Goal: Task Accomplishment & Management: Complete application form

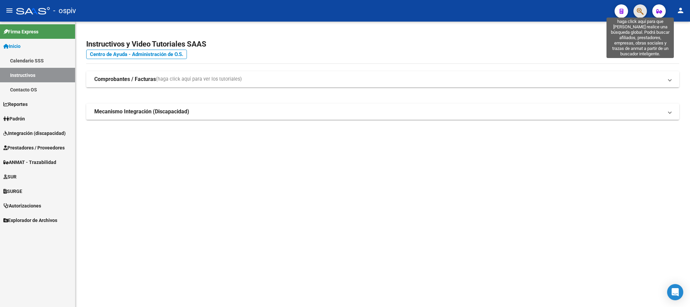
click at [640, 12] on icon "button" at bounding box center [640, 11] width 7 height 8
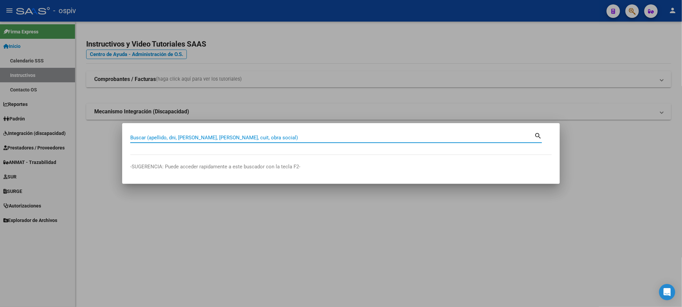
click at [308, 139] on input "Buscar (apellido, dni, [PERSON_NAME], [PERSON_NAME], cuit, obra social)" at bounding box center [332, 137] width 404 height 6
type input "2733623605"
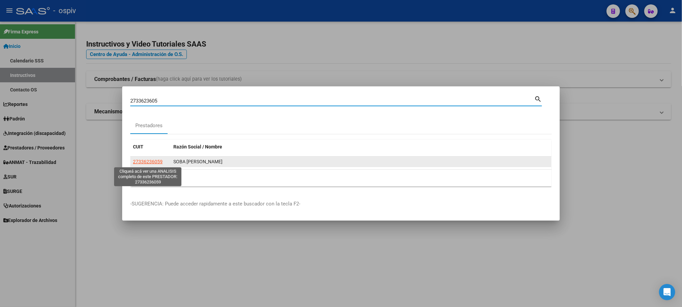
click at [140, 162] on span "27336236059" at bounding box center [148, 161] width 30 height 5
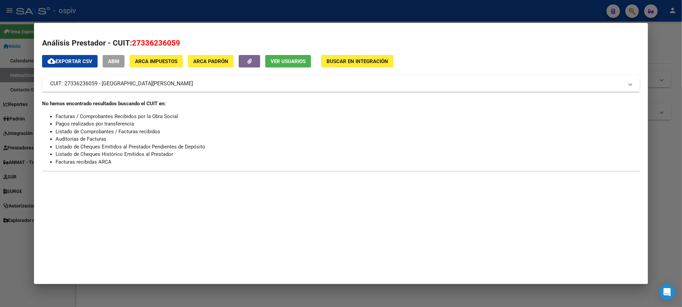
click at [277, 63] on span "Ver Usuarios" at bounding box center [288, 61] width 35 height 6
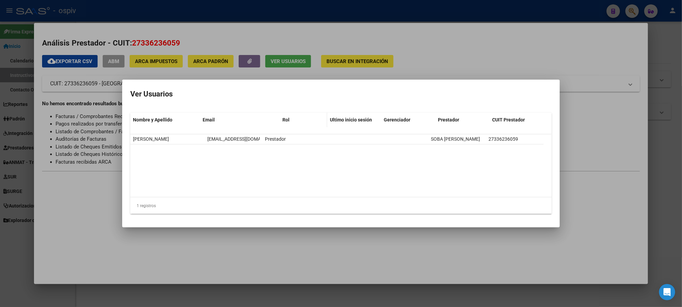
drag, startPoint x: 260, startPoint y: 115, endPoint x: 301, endPoint y: 115, distance: 41.4
click at [301, 115] on div "Nombre y Apellido Email Rol Ultimo inicio sesión Gerenciador Prestador CUIT Pre…" at bounding box center [337, 120] width 414 height 14
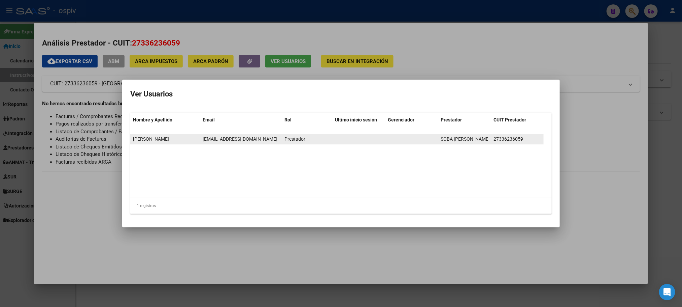
drag, startPoint x: 204, startPoint y: 139, endPoint x: 278, endPoint y: 141, distance: 73.8
click at [278, 141] on datatable-body-cell "[EMAIL_ADDRESS][DOMAIN_NAME]" at bounding box center [241, 139] width 82 height 10
copy span "[EMAIL_ADDRESS][DOMAIN_NAME]"
click at [324, 261] on div at bounding box center [341, 153] width 682 height 307
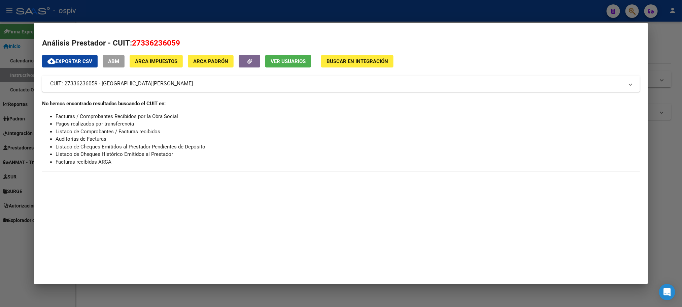
click at [548, 15] on div at bounding box center [341, 153] width 682 height 307
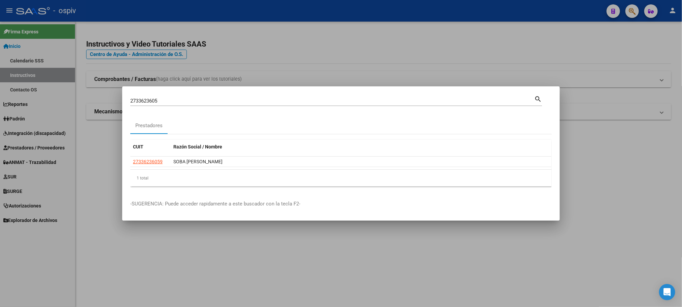
click at [550, 10] on div at bounding box center [341, 153] width 682 height 307
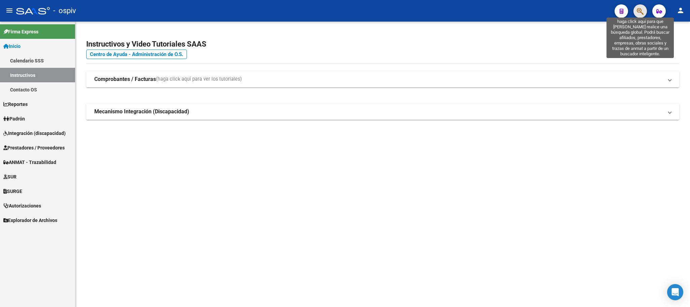
click at [638, 10] on icon "button" at bounding box center [640, 11] width 7 height 8
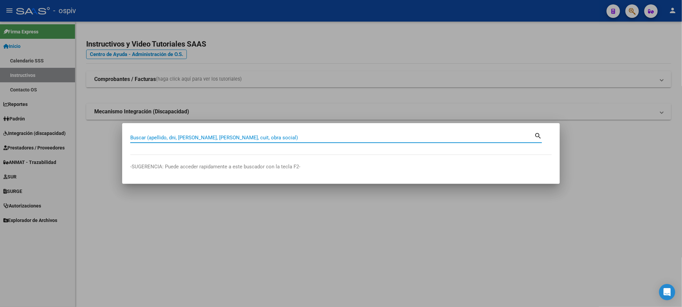
click at [367, 137] on input "Buscar (apellido, dni, [PERSON_NAME], [PERSON_NAME], cuit, obra social)" at bounding box center [332, 137] width 404 height 6
paste input "[PERSON_NAME]"
type input "[PERSON_NAME]"
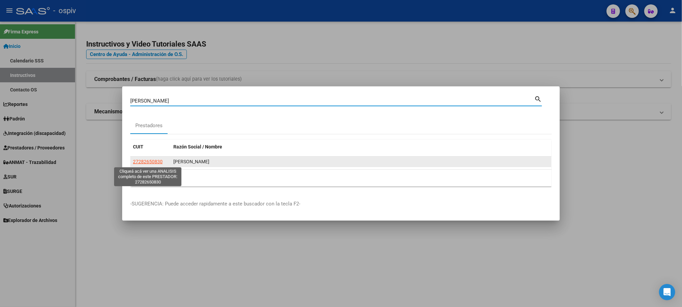
click at [155, 162] on span "27282650830" at bounding box center [148, 161] width 30 height 5
copy span "8"
type textarea "27282650830"
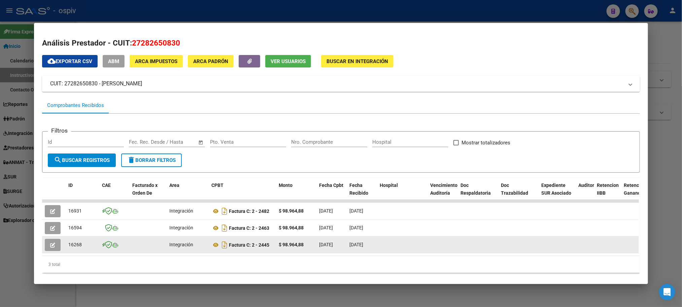
click at [52, 247] on icon "button" at bounding box center [52, 244] width 5 height 5
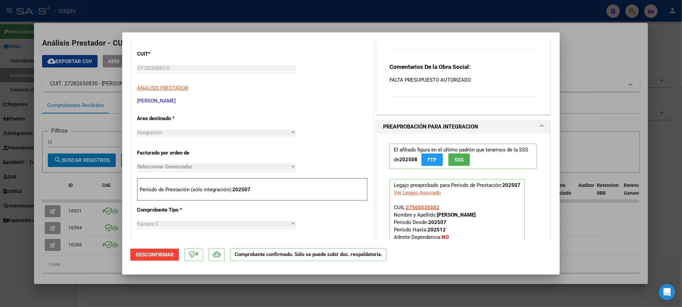
scroll to position [253, 0]
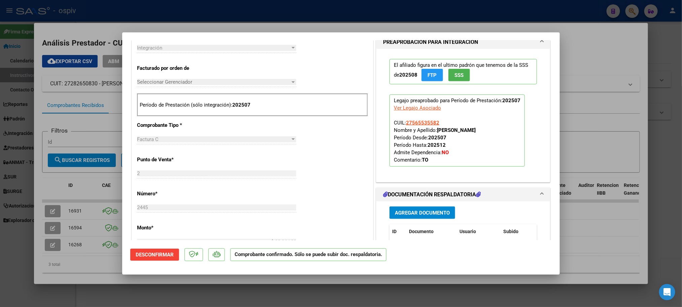
click at [275, 10] on div at bounding box center [341, 153] width 682 height 307
type input "$ 0,00"
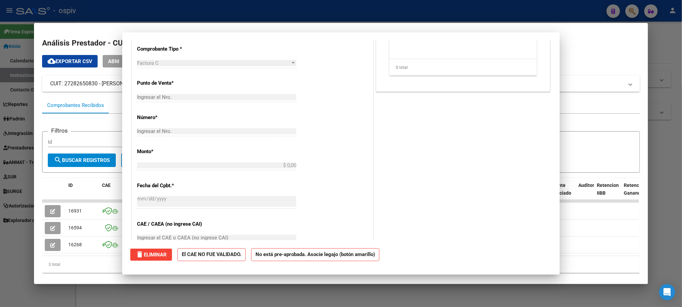
scroll to position [0, 0]
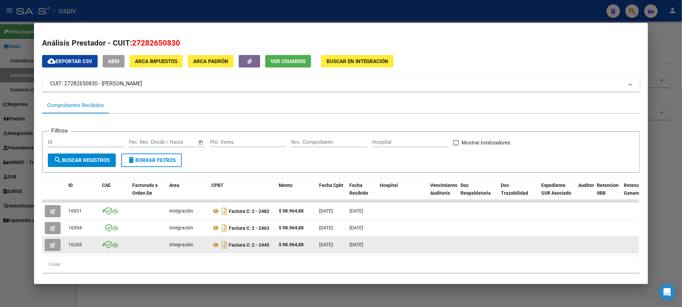
click at [50, 242] on icon "button" at bounding box center [52, 244] width 5 height 5
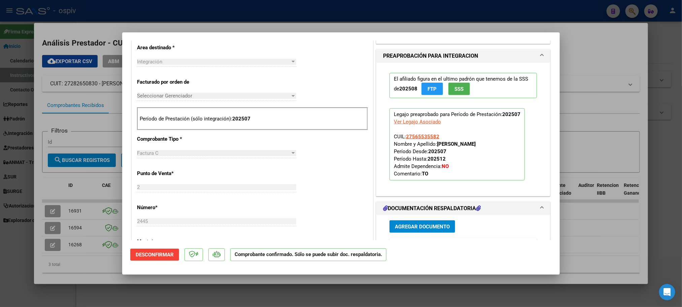
scroll to position [421, 0]
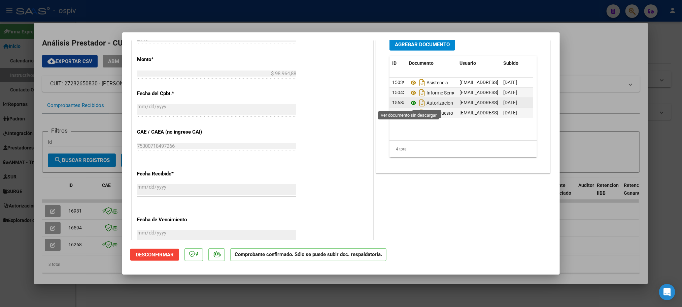
click at [410, 103] on icon at bounding box center [413, 103] width 9 height 8
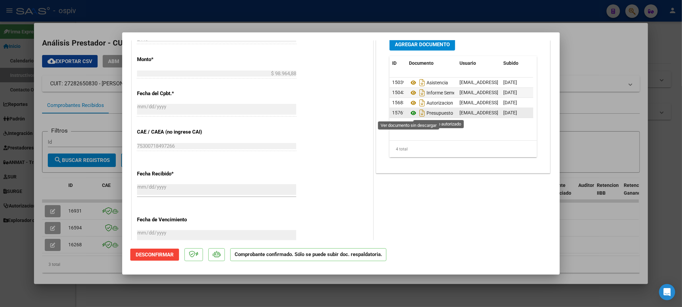
click at [409, 113] on icon at bounding box center [413, 113] width 9 height 8
